Goal: Task Accomplishment & Management: Complete application form

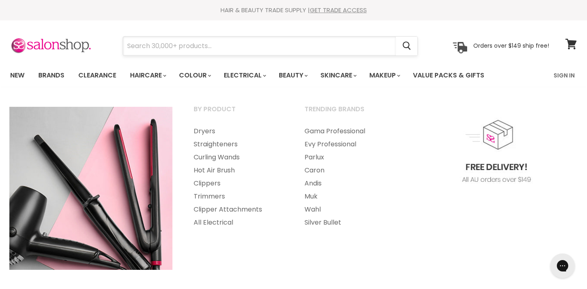
click at [271, 49] on input "Search" at bounding box center [259, 46] width 273 height 19
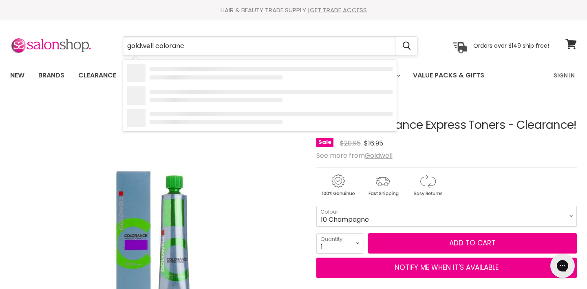
type input "goldwell colorance"
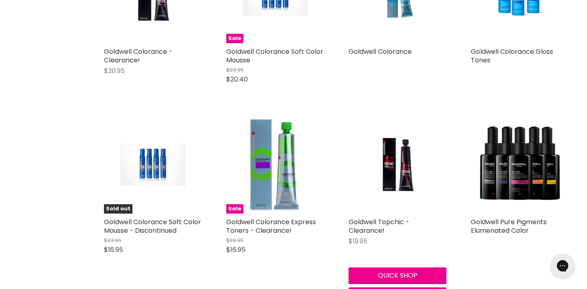
scroll to position [239, 0]
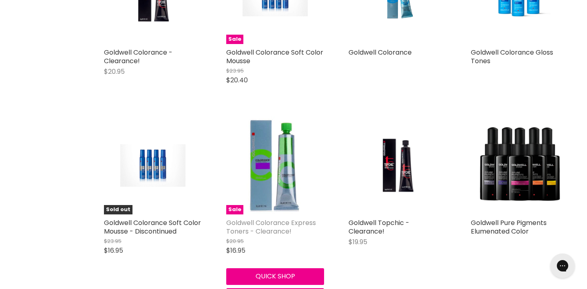
click at [291, 227] on link "Goldwell Colorance Express Toners - Clearance!" at bounding box center [271, 227] width 90 height 18
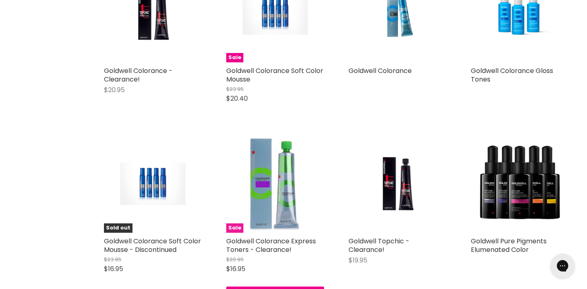
scroll to position [194, 0]
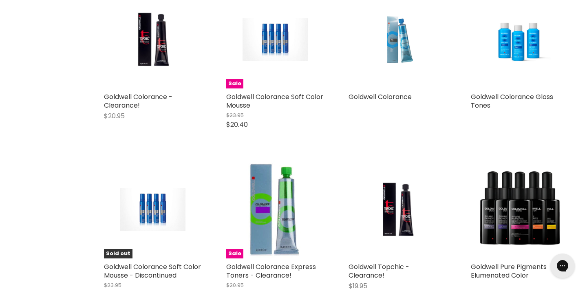
click at [404, 45] on img "Main content" at bounding box center [397, 40] width 65 height 98
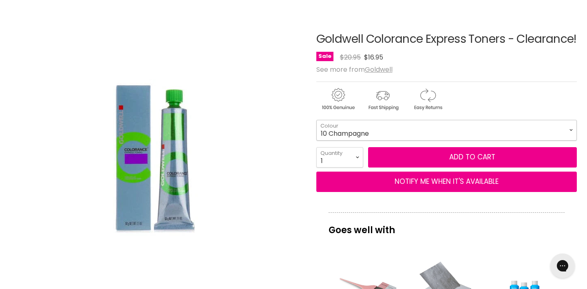
scroll to position [86, 0]
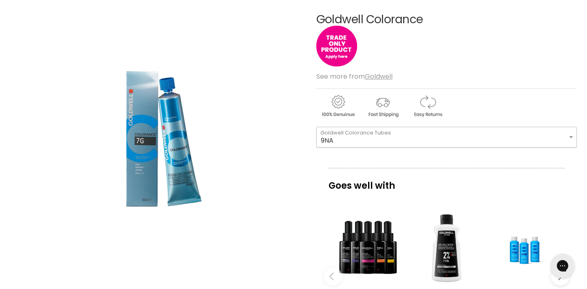
select select "9NA"
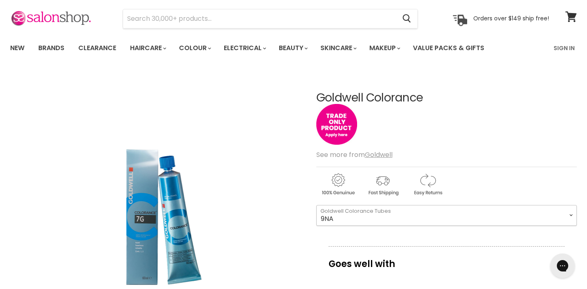
scroll to position [25, 0]
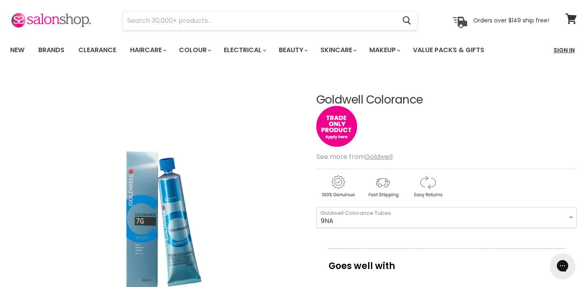
click at [575, 45] on link "Sign In" at bounding box center [564, 50] width 31 height 17
click at [329, 125] on img "Main content" at bounding box center [336, 126] width 41 height 41
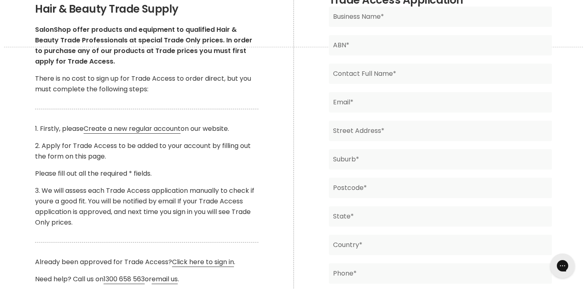
scroll to position [142, 0]
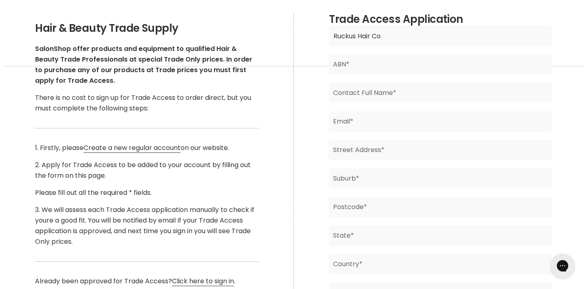
type input "Ruckus Hair Co"
type input "83221973942"
type input "Ireland [PERSON_NAME]"
type input "ruckushair@hotmail.com"
type input "34A Wawunna Road"
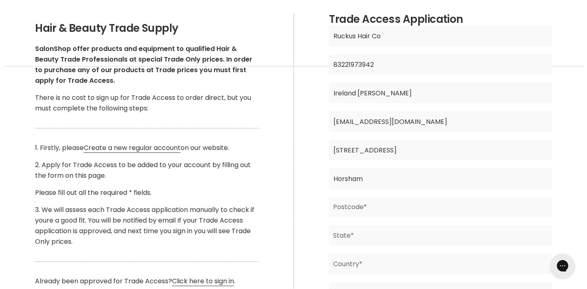
type input "Horsham"
type input "3400"
type input "Victoria"
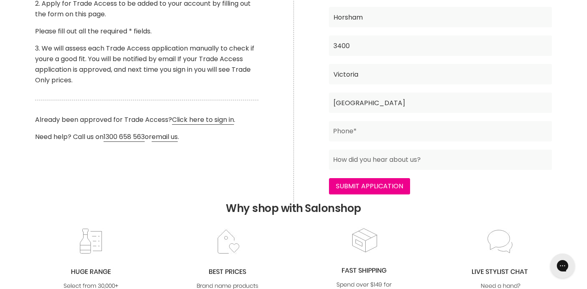
scroll to position [304, 0]
type input "Australia"
type input "0401068085"
type input "T"
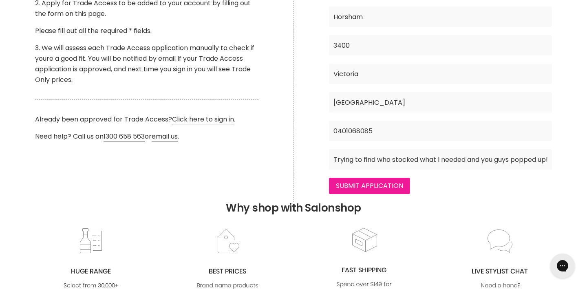
type input "Trying to find who stocked what I needed and you guys popped up!"
click at [346, 185] on input "Submit Application" at bounding box center [369, 186] width 81 height 16
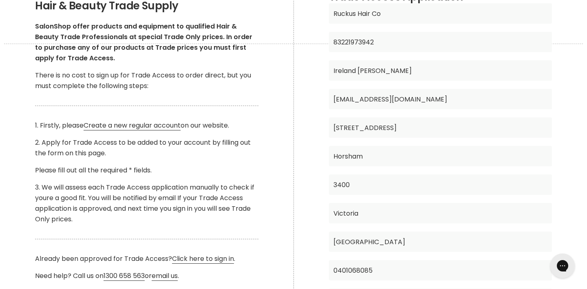
scroll to position [165, 0]
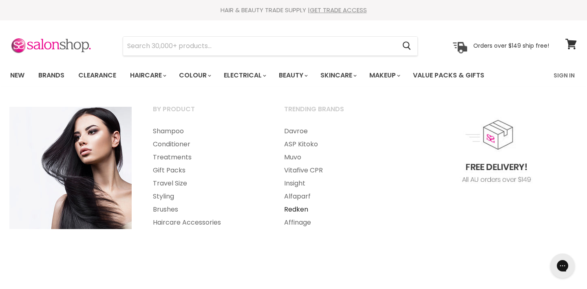
click at [302, 209] on link "Redken" at bounding box center [339, 209] width 130 height 13
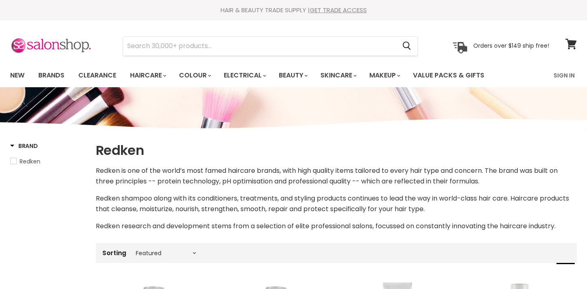
select select "manual"
click at [189, 42] on input "Search" at bounding box center [259, 46] width 273 height 19
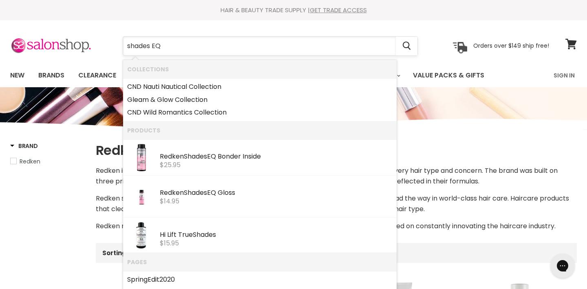
type input "shades EQ"
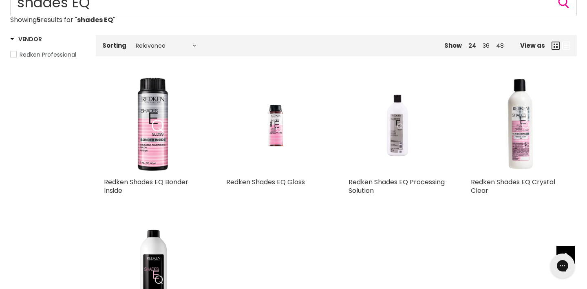
scroll to position [109, 0]
click at [276, 139] on img "Main content" at bounding box center [275, 125] width 65 height 98
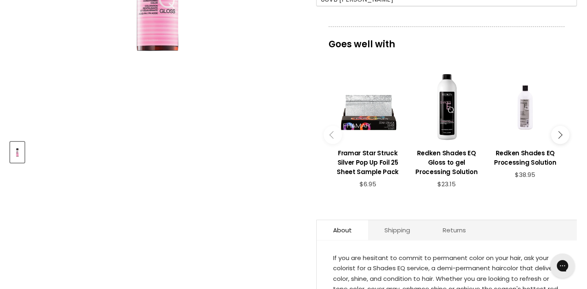
scroll to position [255, 0]
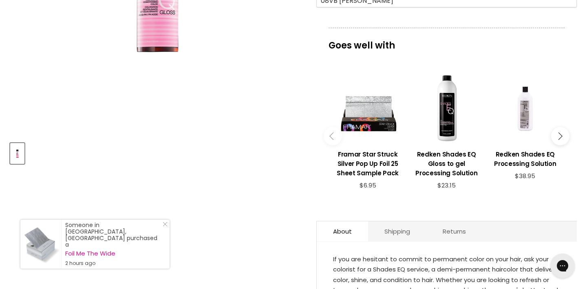
click at [558, 140] on button "Main content" at bounding box center [560, 136] width 18 height 18
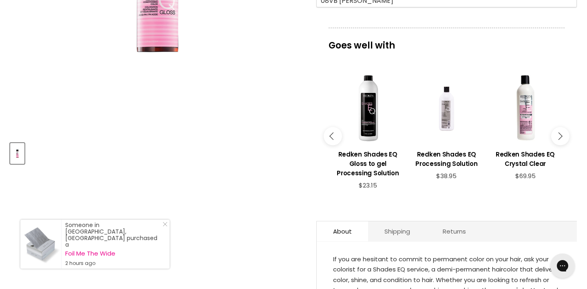
click at [561, 133] on icon "Main content" at bounding box center [558, 135] width 7 height 7
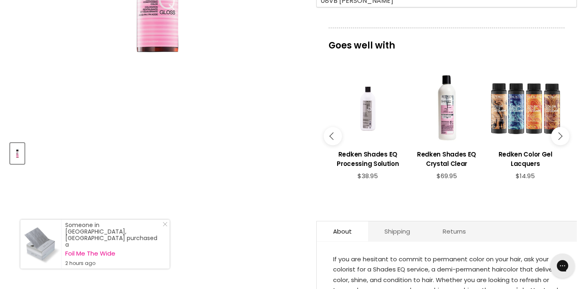
click at [561, 133] on icon "Main content" at bounding box center [558, 135] width 7 height 7
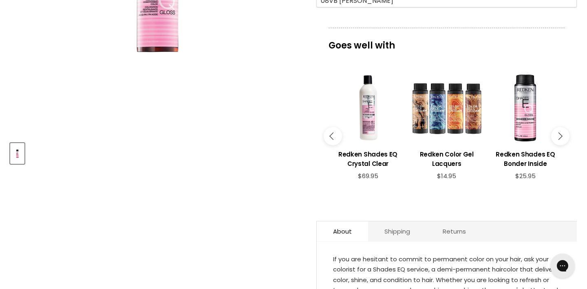
click at [561, 133] on icon "Main content" at bounding box center [558, 135] width 7 height 7
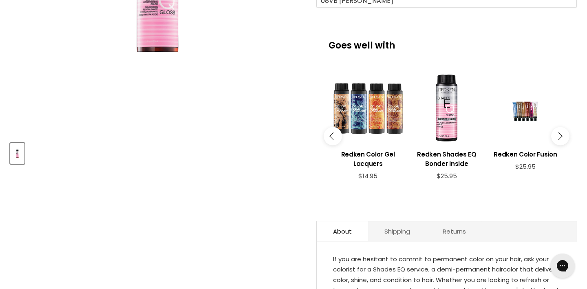
click at [561, 133] on icon "Main content" at bounding box center [558, 135] width 7 height 7
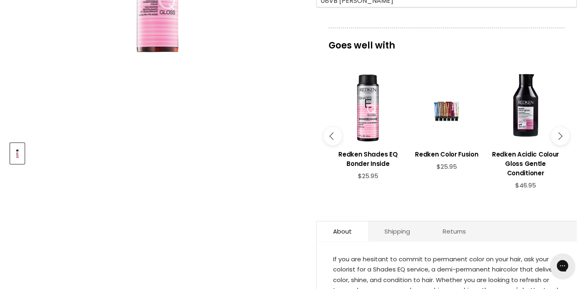
click at [561, 133] on icon "Main content" at bounding box center [558, 135] width 7 height 7
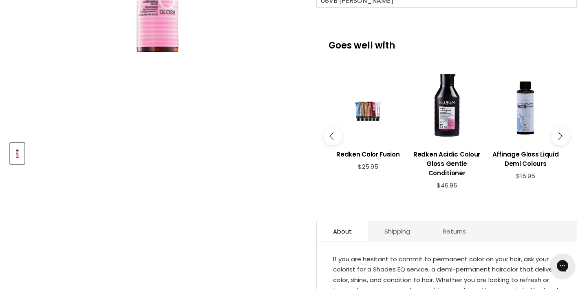
click at [561, 133] on icon "Main content" at bounding box center [558, 135] width 7 height 7
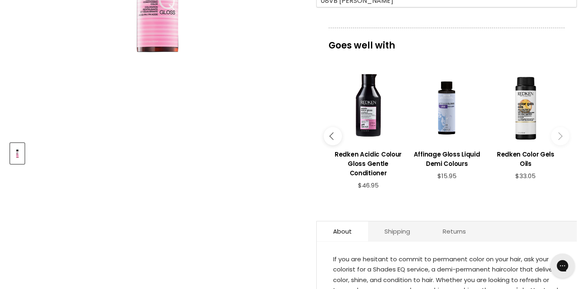
click at [561, 133] on icon "Main content" at bounding box center [558, 135] width 7 height 7
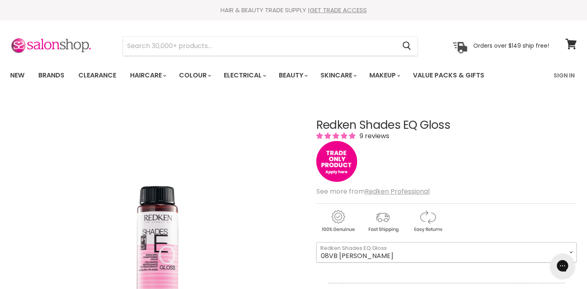
scroll to position [0, 0]
